Goal: Information Seeking & Learning: Check status

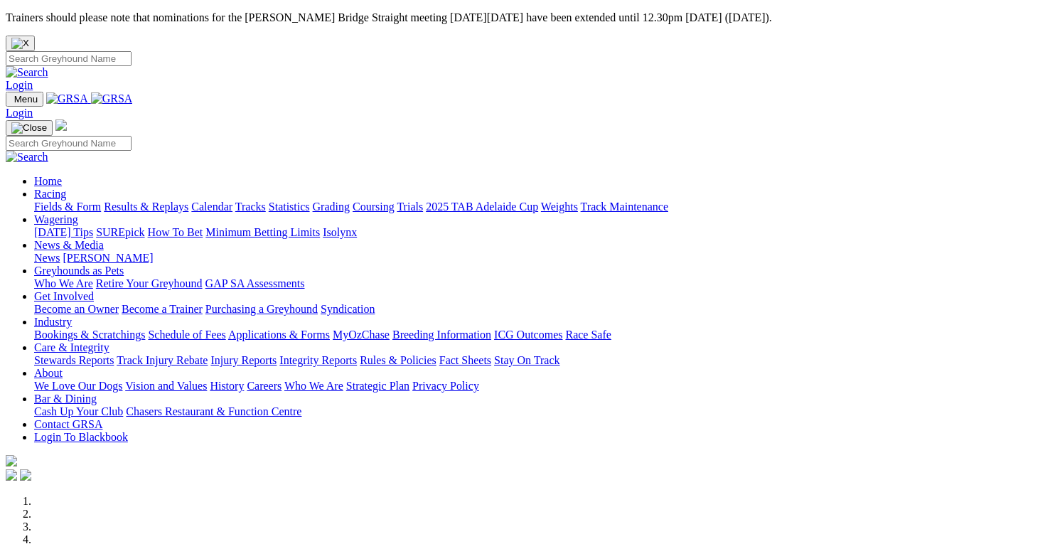
click at [66, 188] on link "Racing" at bounding box center [50, 194] width 32 height 12
click at [181, 201] on link "Results & Replays" at bounding box center [146, 207] width 85 height 12
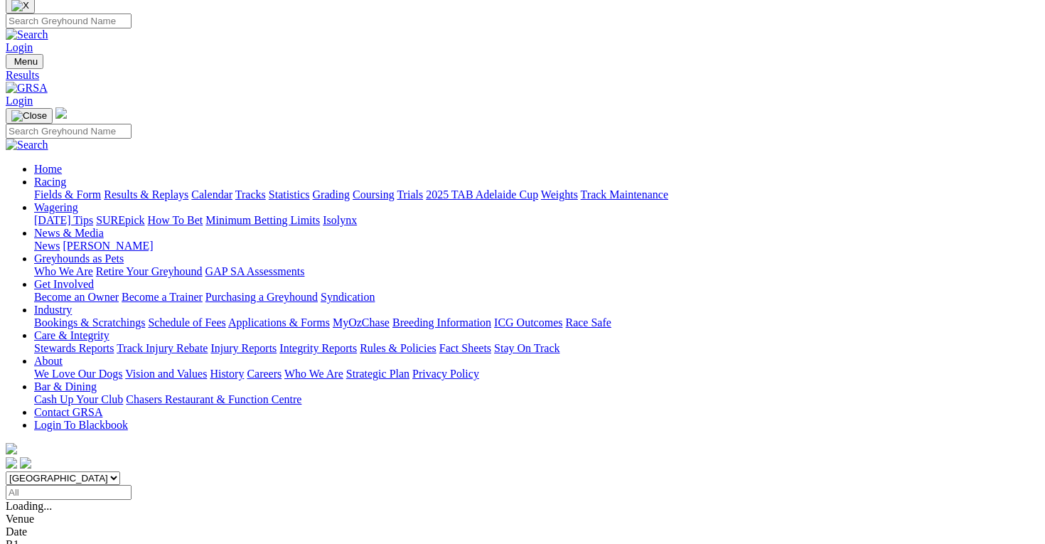
scroll to position [40, 0]
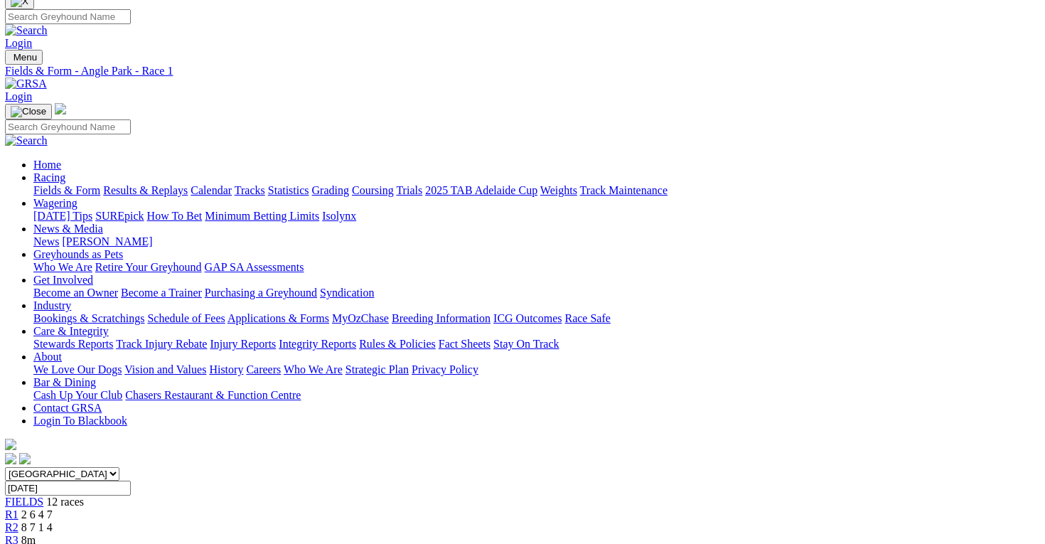
scroll to position [42, 1]
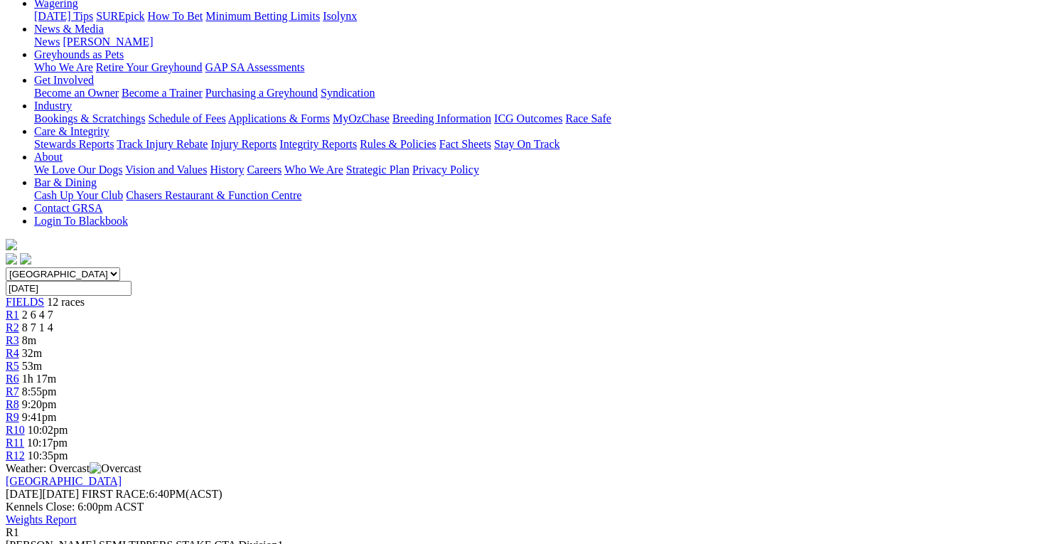
scroll to position [243, 0]
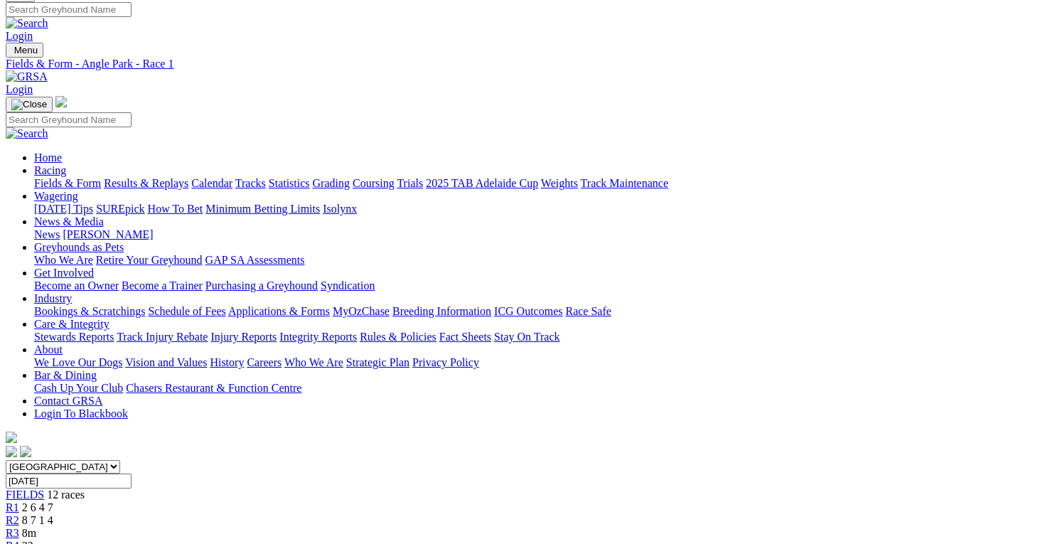
scroll to position [48, 0]
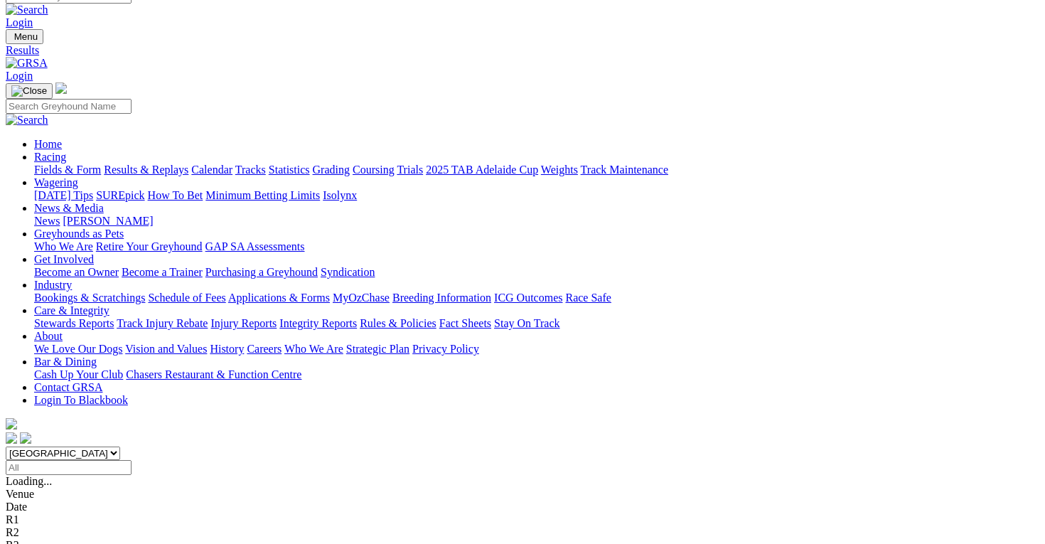
scroll to position [67, 0]
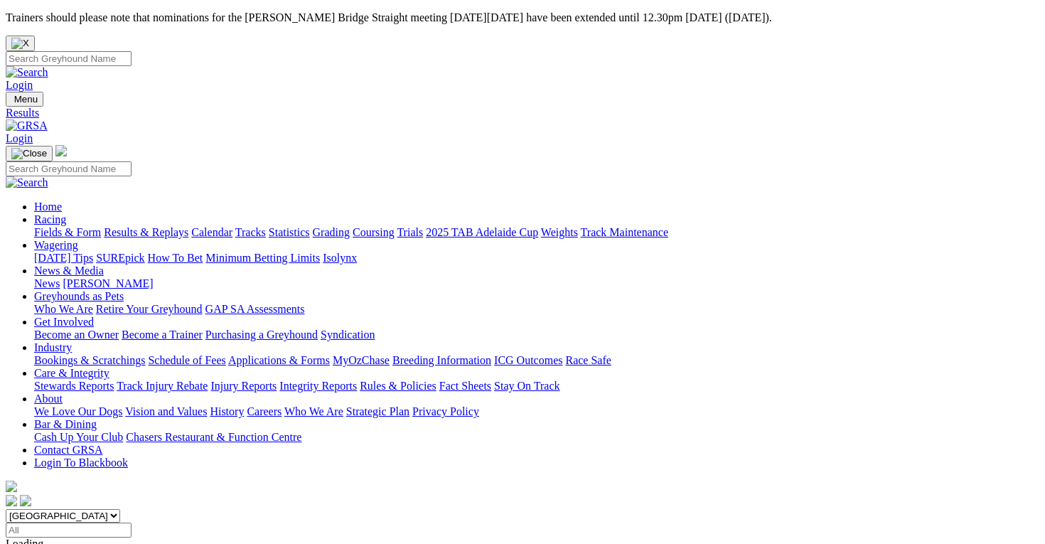
scroll to position [67, 0]
